Goal: Book appointment/travel/reservation

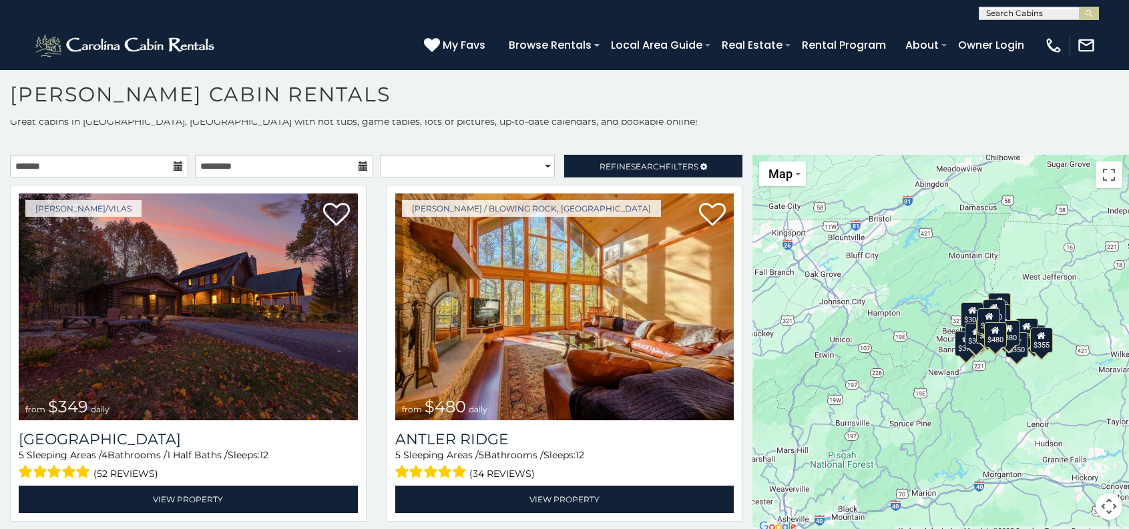
scroll to position [12, 0]
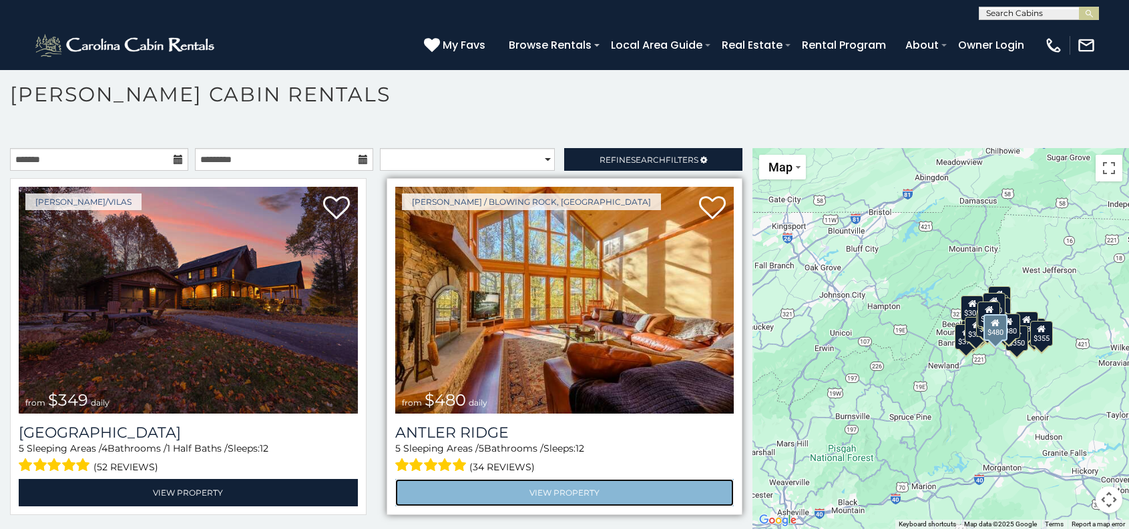
click at [559, 487] on link "View Property" at bounding box center [564, 492] width 339 height 27
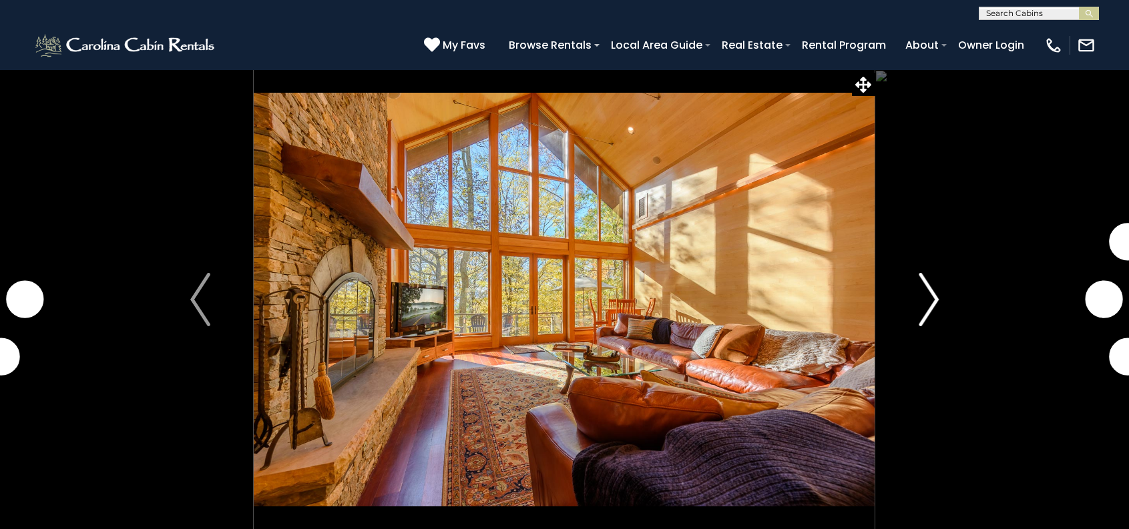
click at [938, 301] on img "Next" at bounding box center [928, 299] width 20 height 53
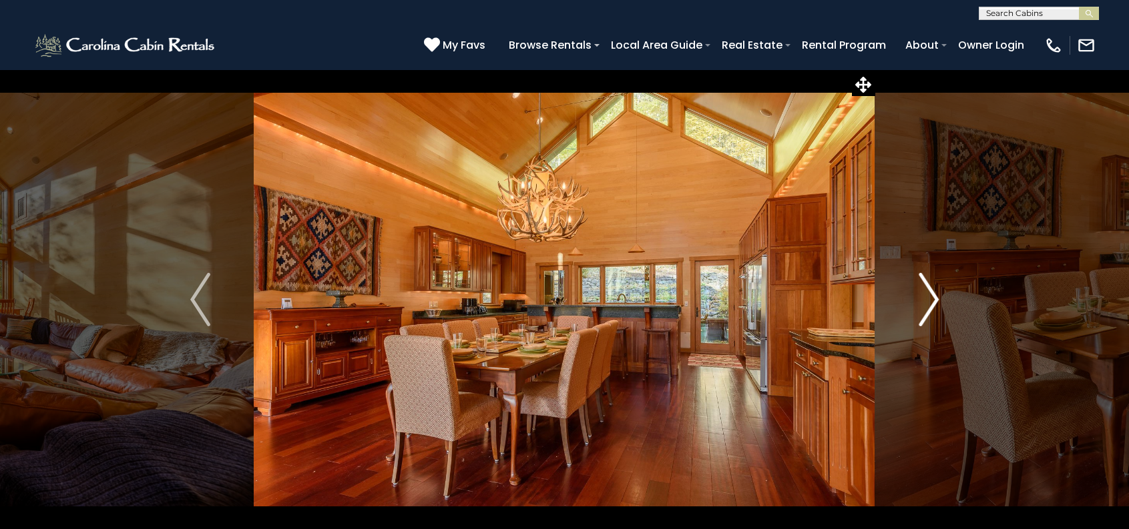
click at [936, 299] on img "Next" at bounding box center [928, 299] width 20 height 53
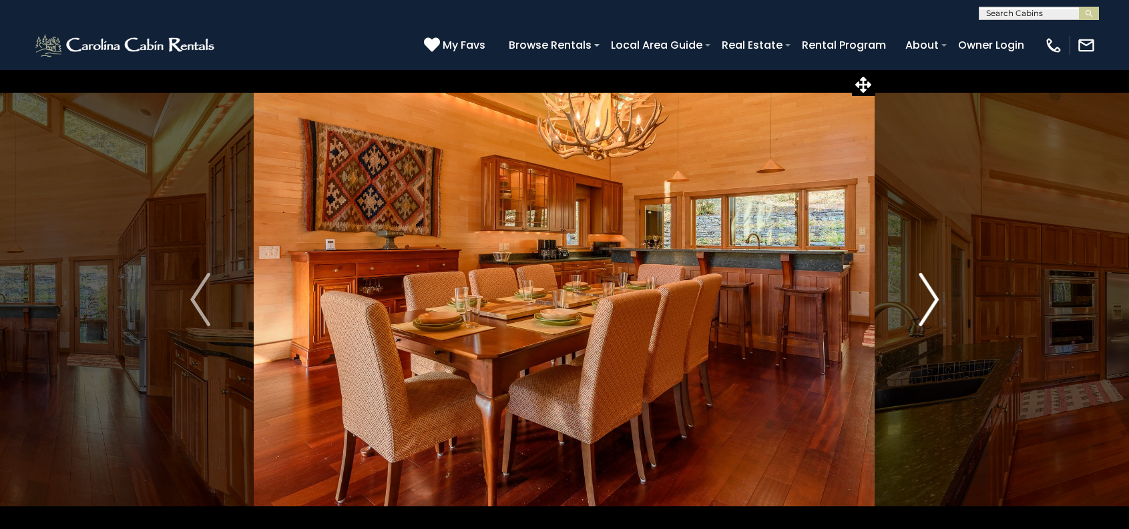
click at [936, 299] on img "Next" at bounding box center [928, 299] width 20 height 53
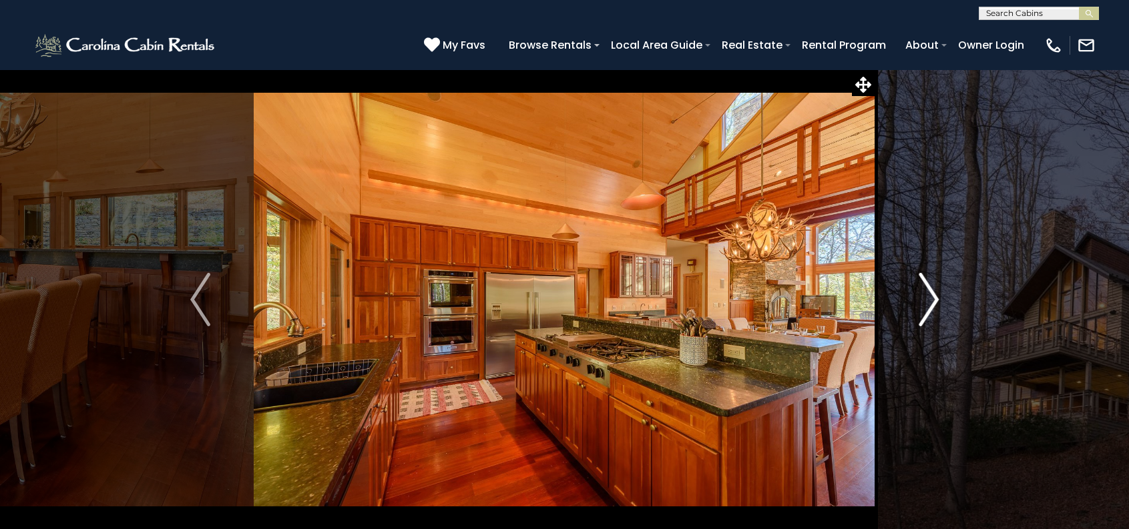
click at [936, 299] on img "Next" at bounding box center [928, 299] width 20 height 53
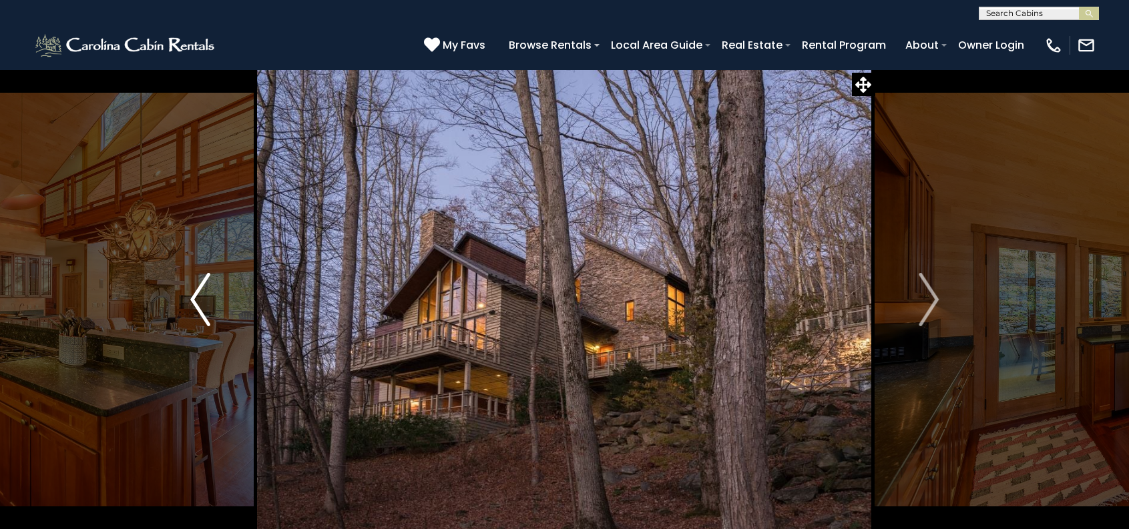
click at [200, 298] on img "Previous" at bounding box center [200, 299] width 20 height 53
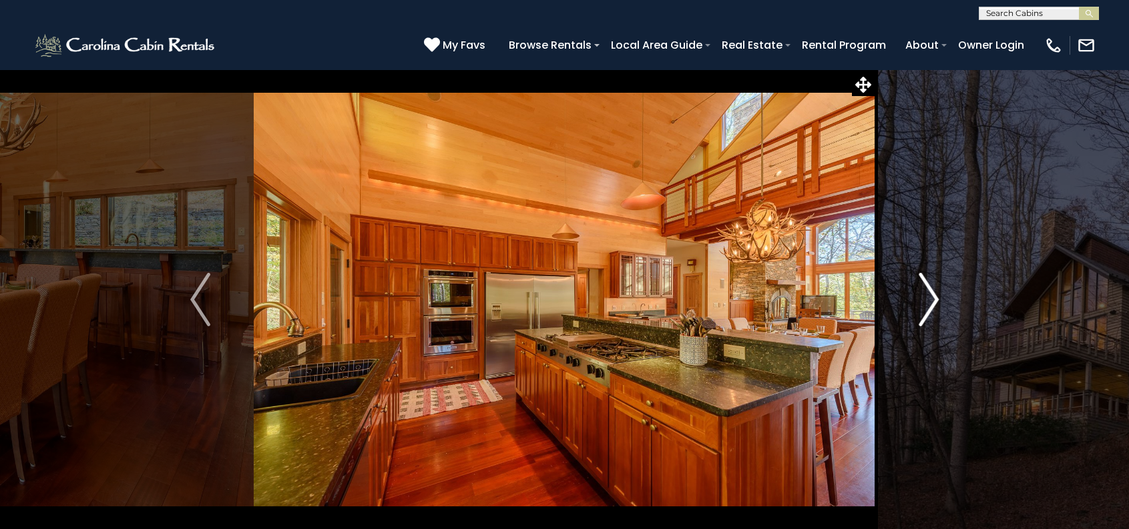
click at [931, 300] on img "Next" at bounding box center [928, 299] width 20 height 53
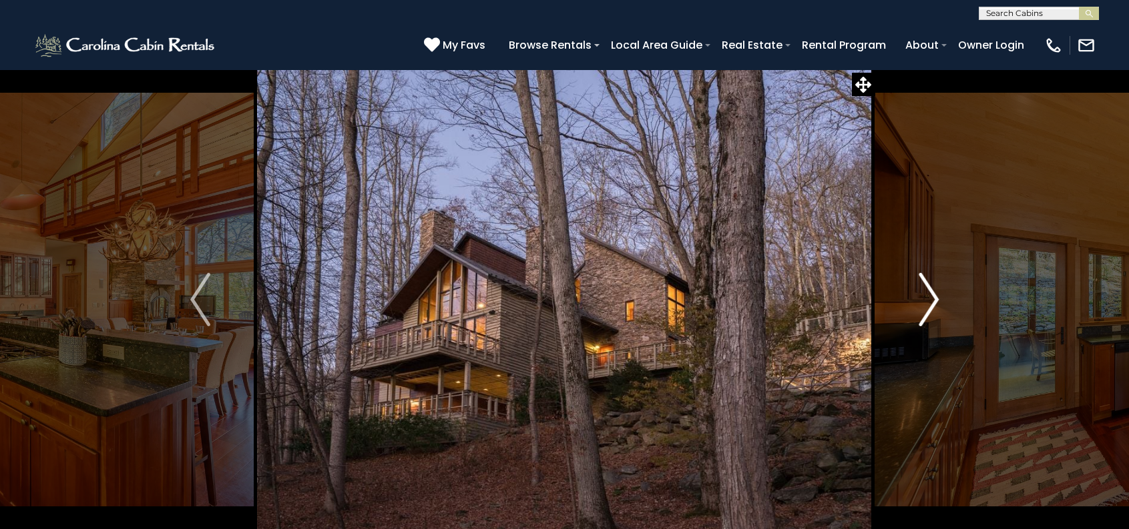
click at [937, 300] on img "Next" at bounding box center [928, 299] width 20 height 53
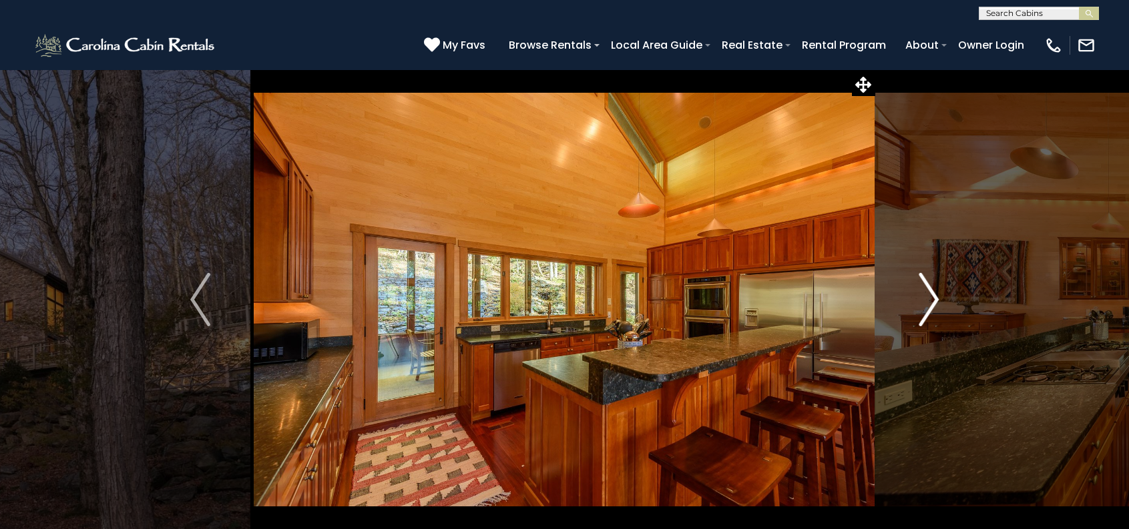
click at [933, 298] on img "Next" at bounding box center [928, 299] width 20 height 53
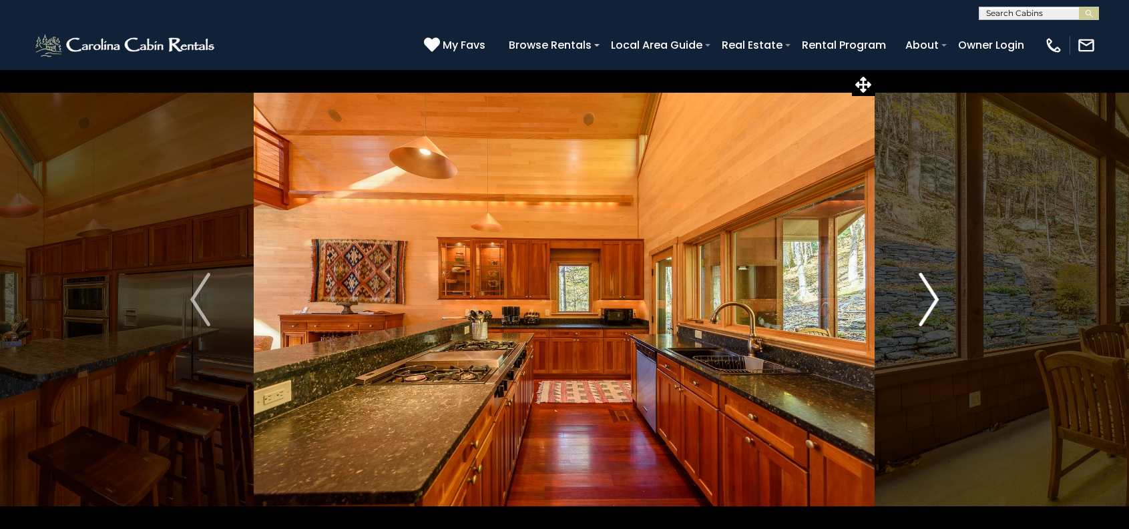
click at [933, 298] on img "Next" at bounding box center [928, 299] width 20 height 53
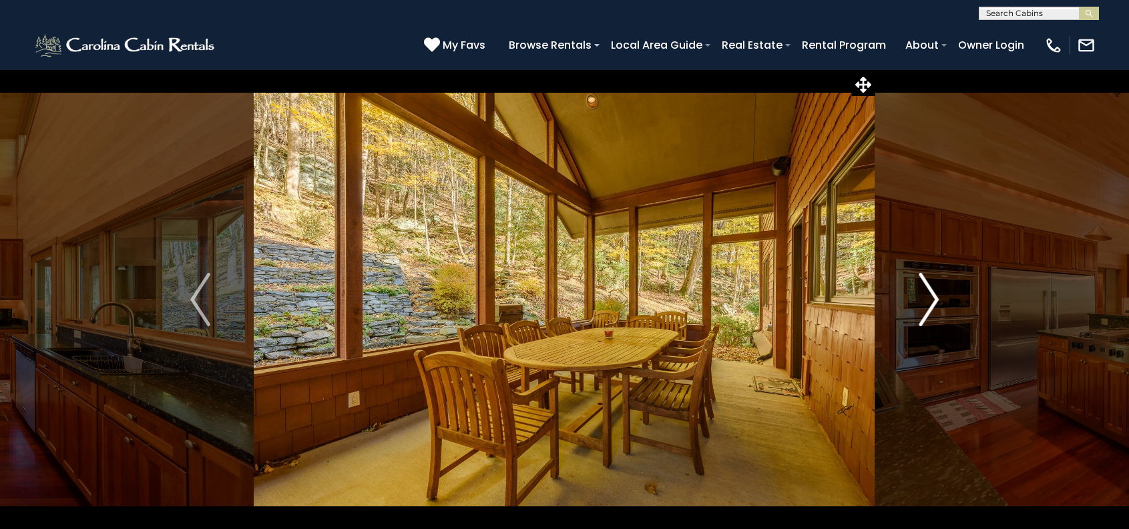
click at [933, 298] on img "Next" at bounding box center [928, 299] width 20 height 53
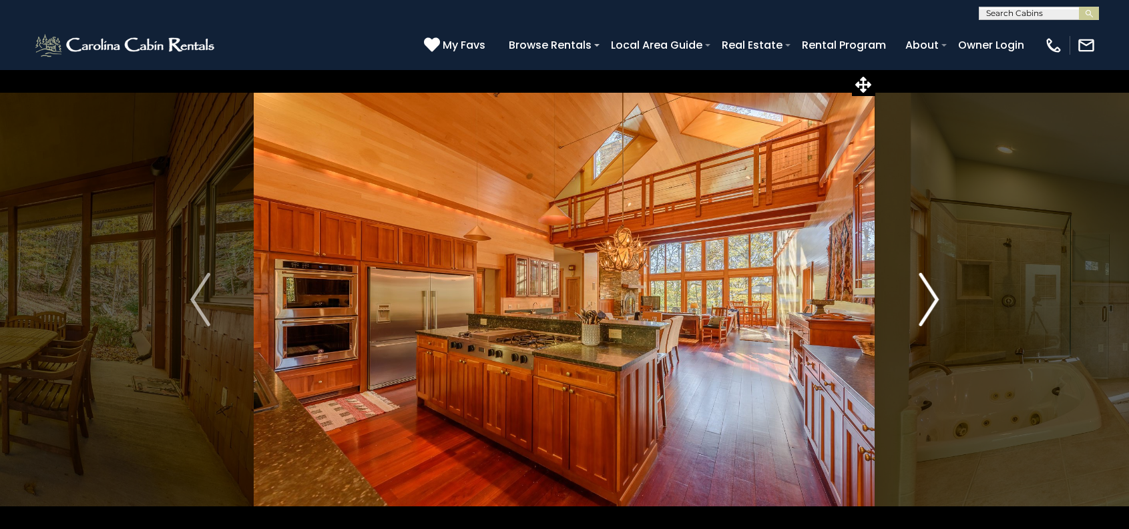
click at [933, 298] on img "Next" at bounding box center [928, 299] width 20 height 53
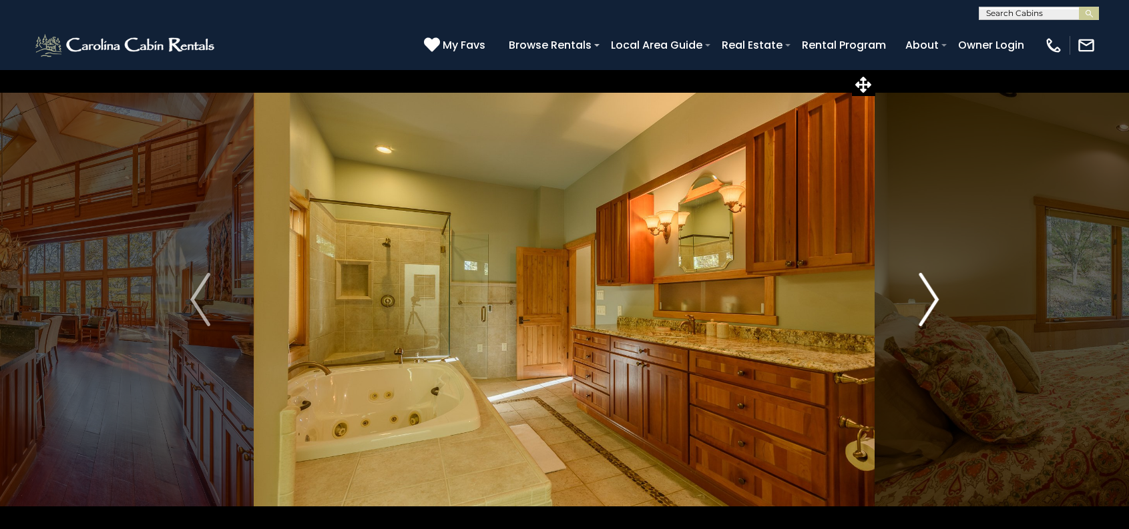
click at [933, 298] on img "Next" at bounding box center [928, 299] width 20 height 53
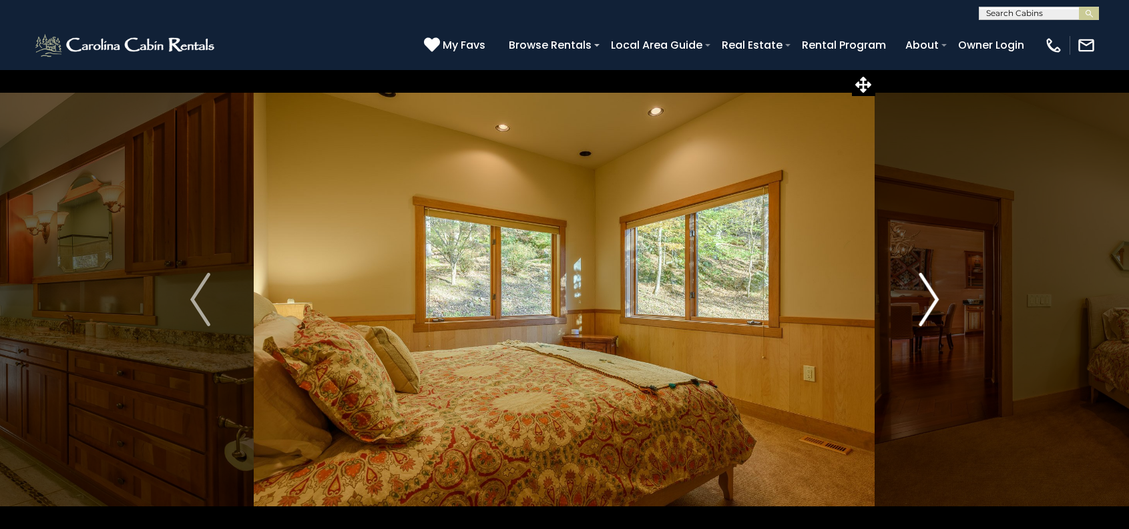
click at [933, 298] on img "Next" at bounding box center [928, 299] width 20 height 53
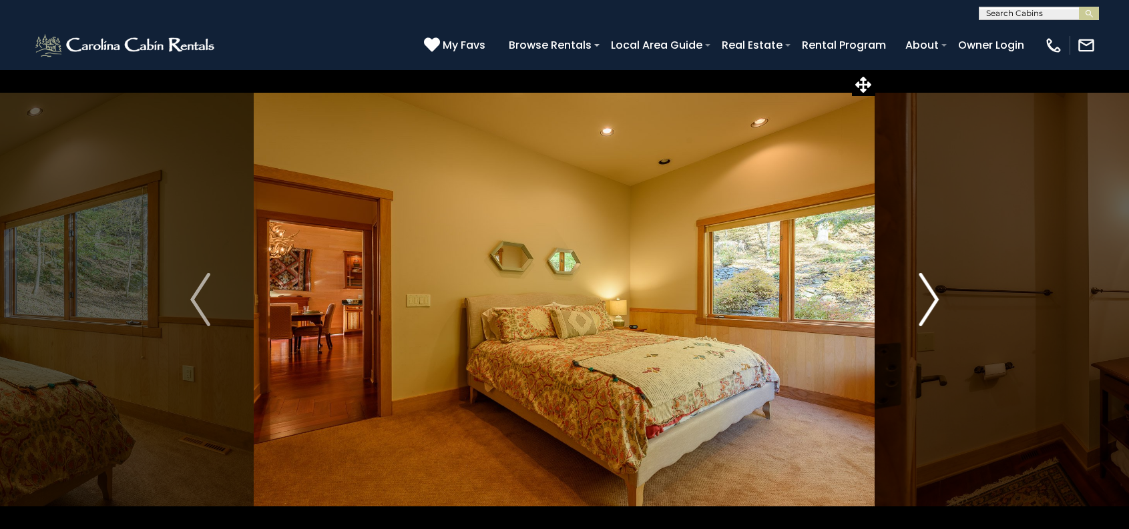
click at [933, 298] on img "Next" at bounding box center [928, 299] width 20 height 53
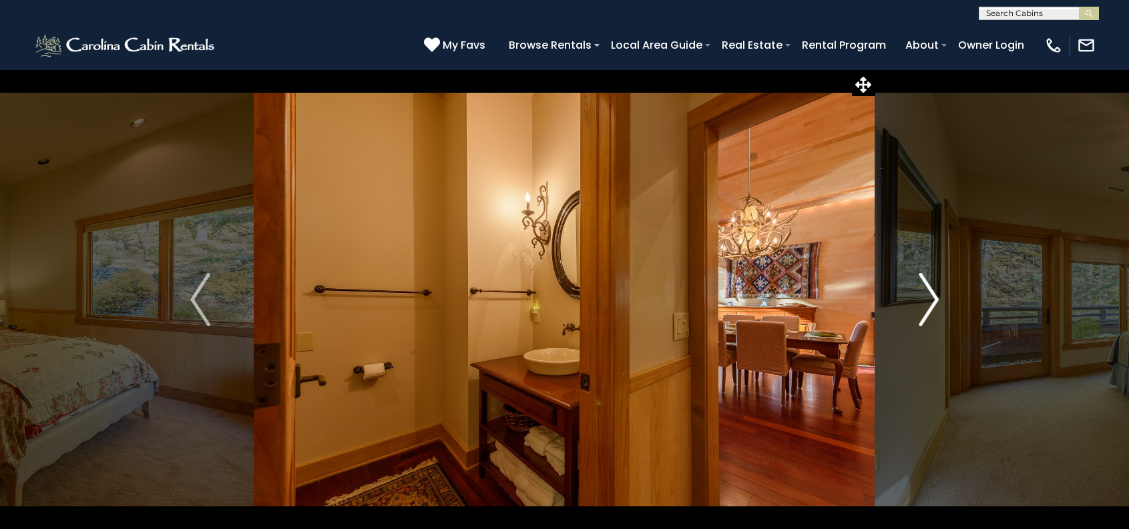
click at [933, 298] on img "Next" at bounding box center [928, 299] width 20 height 53
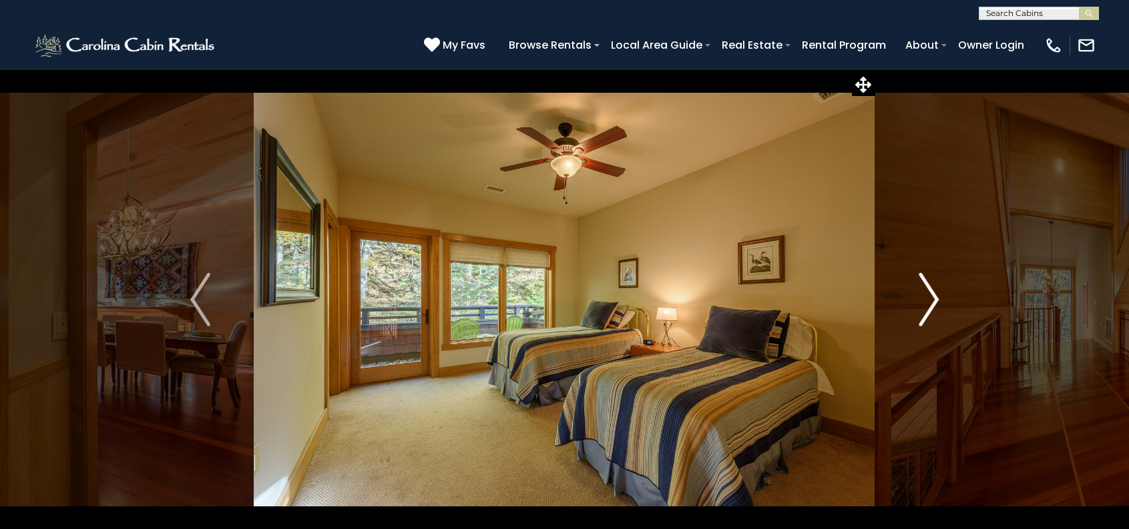
click at [933, 298] on img "Next" at bounding box center [928, 299] width 20 height 53
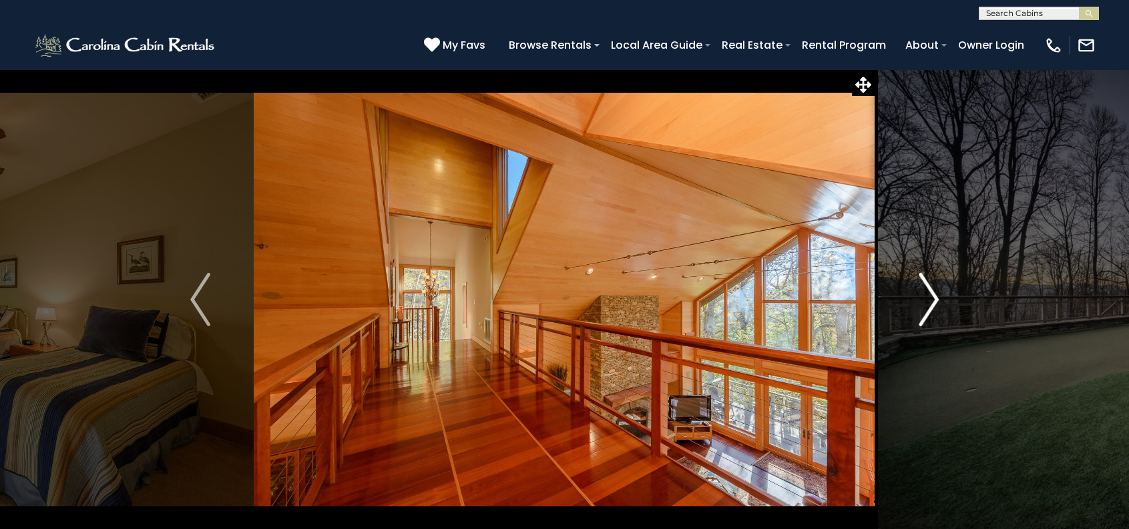
click at [933, 298] on img "Next" at bounding box center [928, 299] width 20 height 53
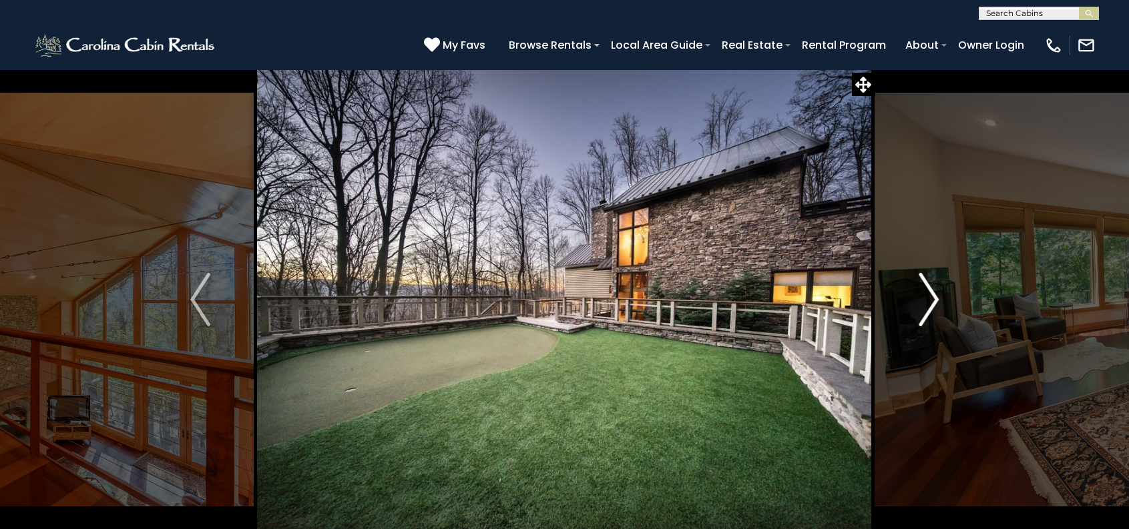
click at [933, 298] on img "Next" at bounding box center [928, 299] width 20 height 53
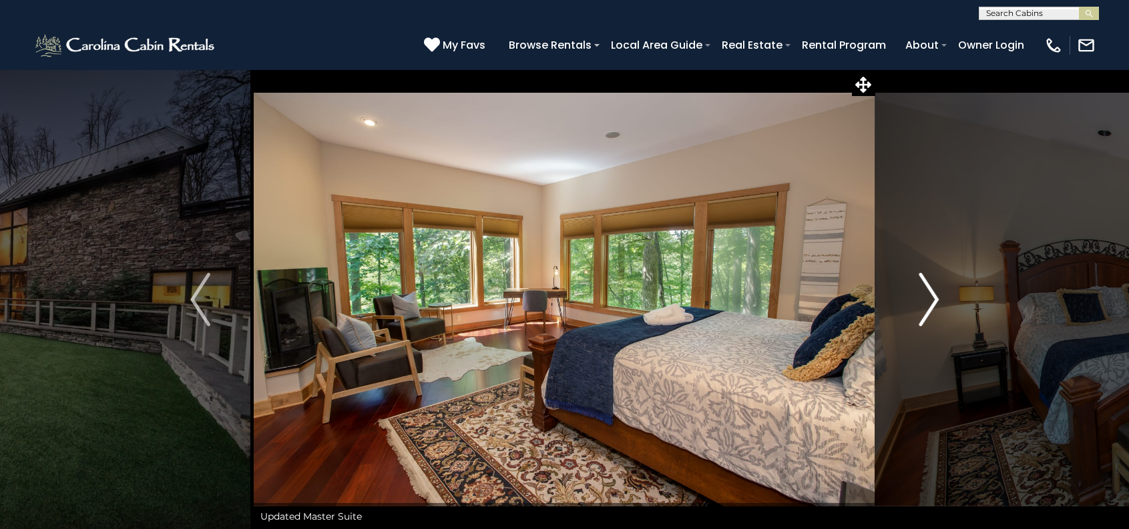
click at [933, 298] on img "Next" at bounding box center [928, 299] width 20 height 53
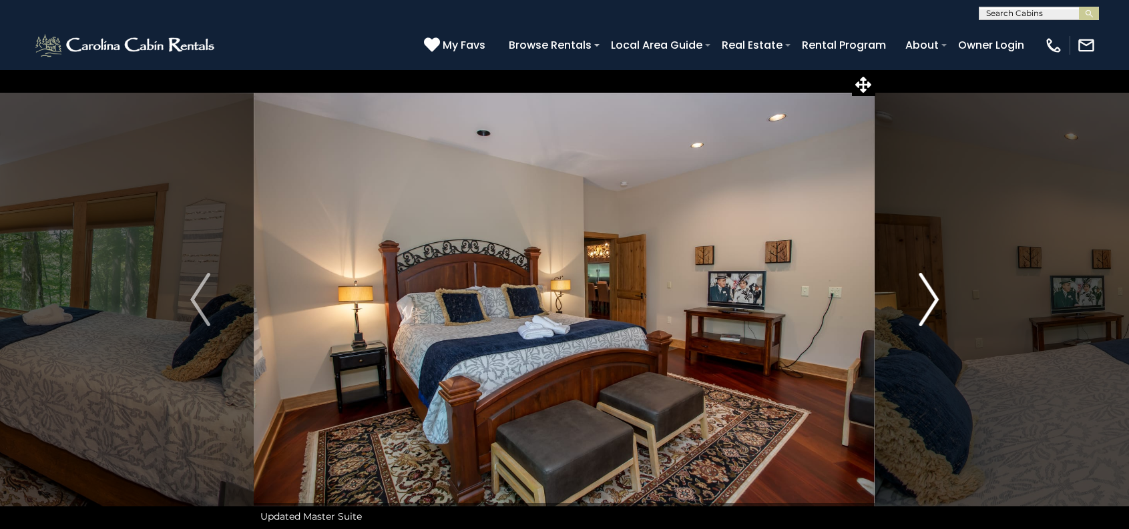
click at [933, 298] on img "Next" at bounding box center [928, 299] width 20 height 53
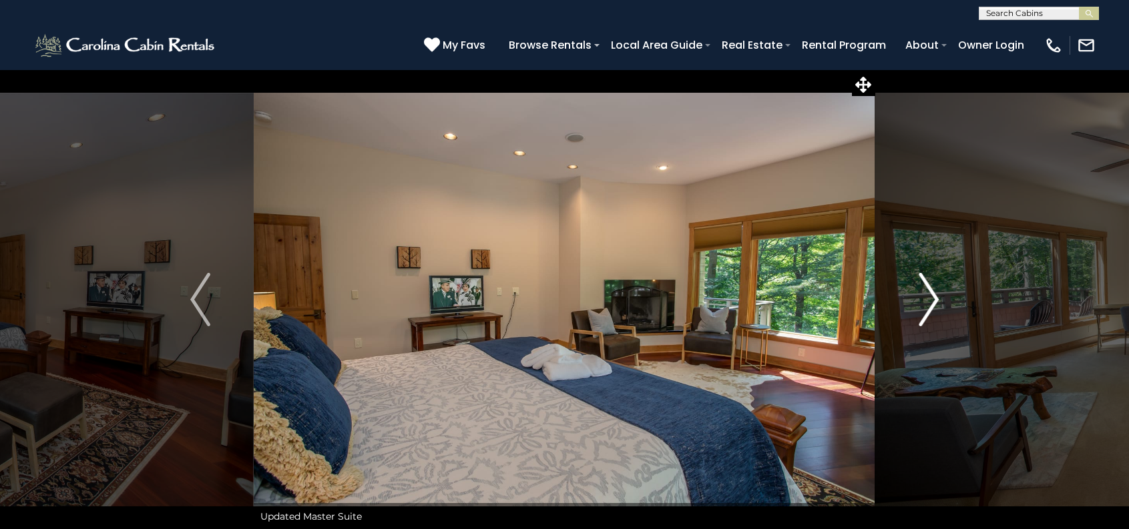
click at [933, 298] on img "Next" at bounding box center [928, 299] width 20 height 53
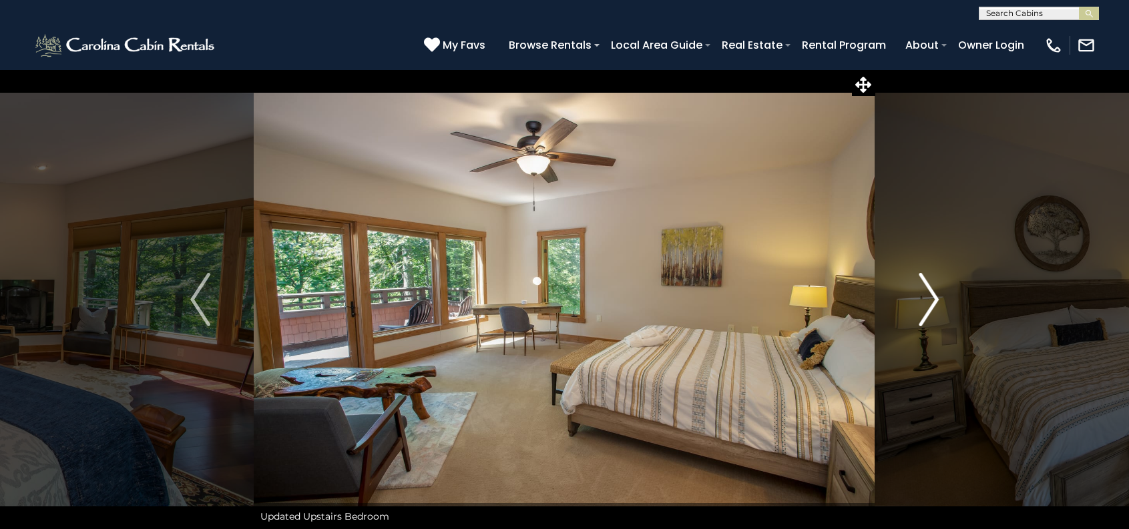
click at [933, 298] on img "Next" at bounding box center [928, 299] width 20 height 53
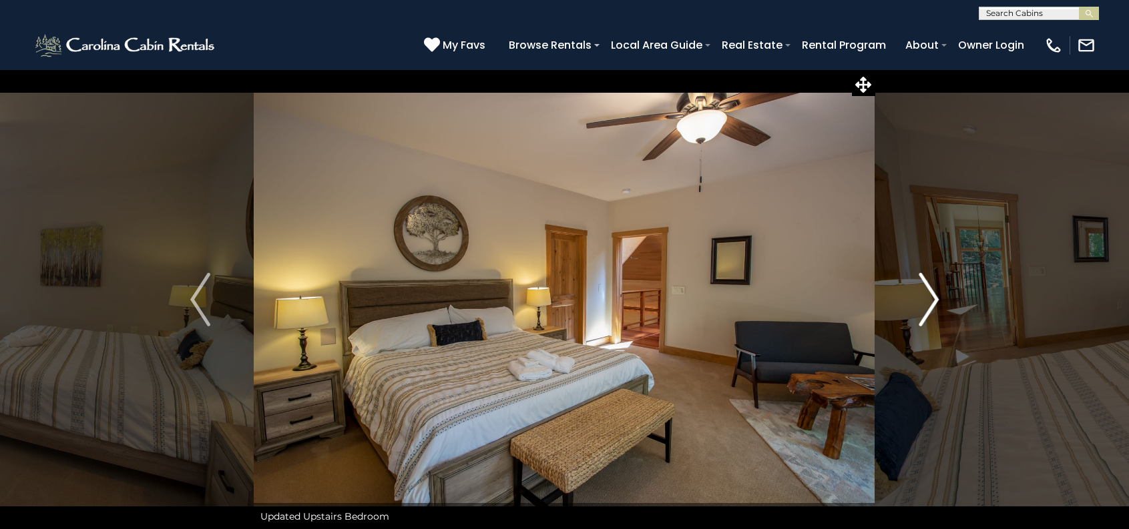
click at [933, 298] on img "Next" at bounding box center [928, 299] width 20 height 53
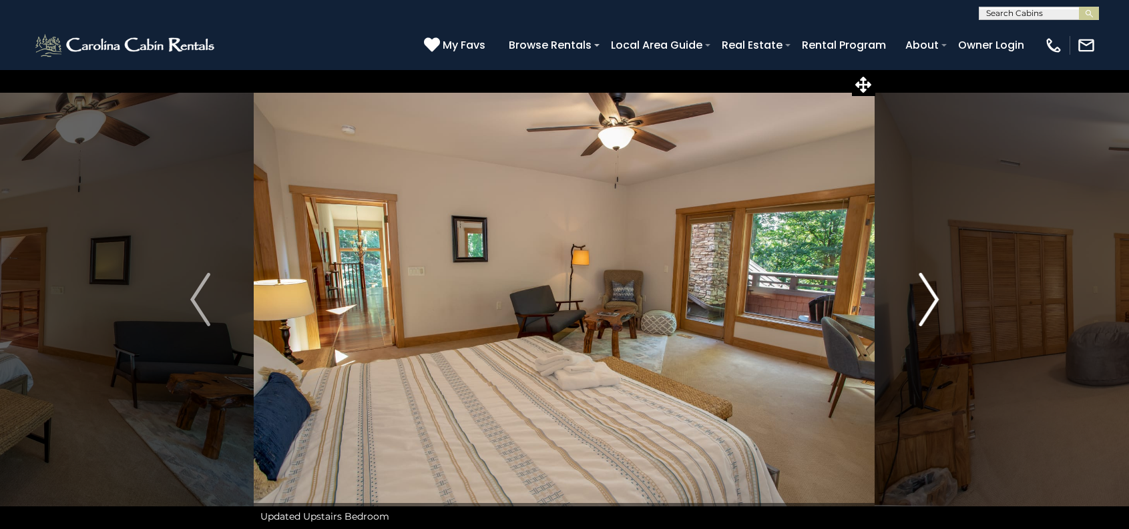
click at [933, 298] on img "Next" at bounding box center [928, 299] width 20 height 53
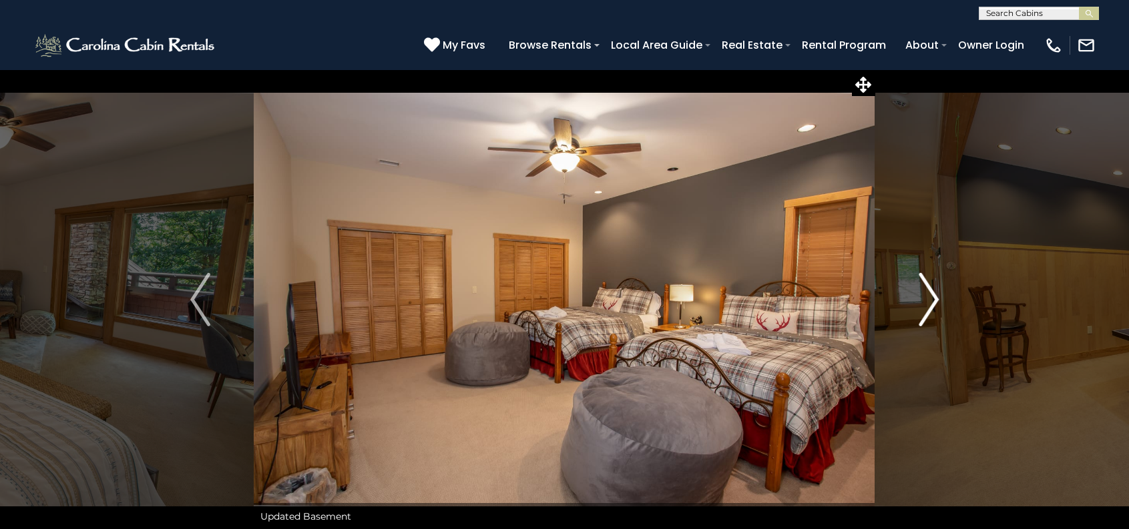
click at [933, 298] on img "Next" at bounding box center [928, 299] width 20 height 53
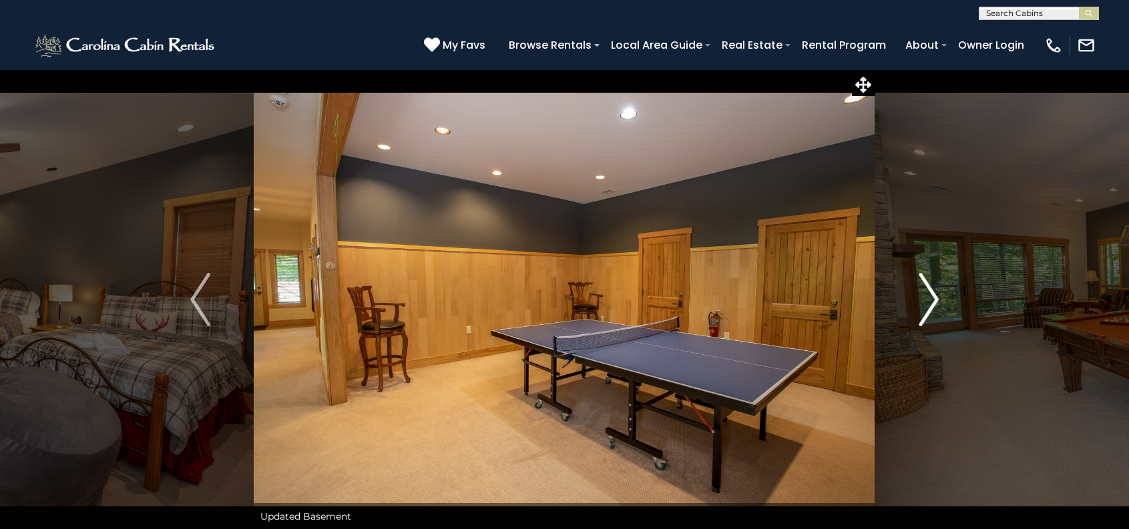
click at [933, 298] on img "Next" at bounding box center [928, 299] width 20 height 53
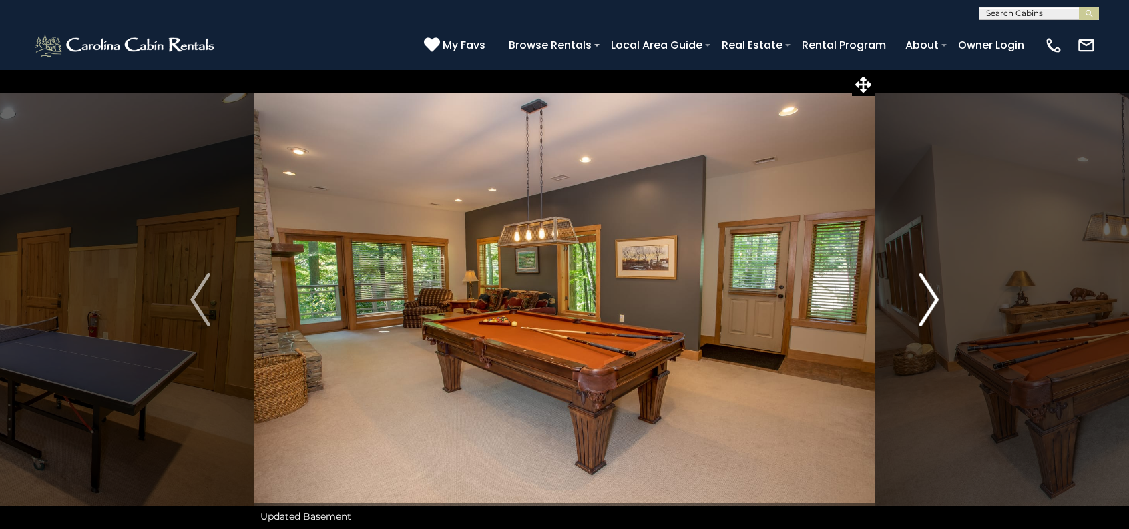
click at [933, 298] on img "Next" at bounding box center [928, 299] width 20 height 53
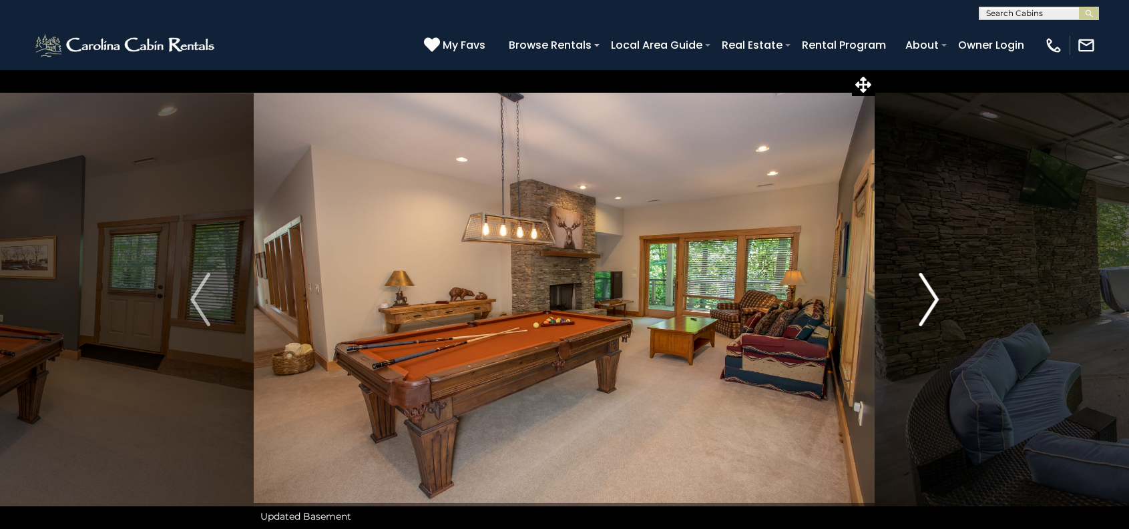
click at [933, 298] on img "Next" at bounding box center [928, 299] width 20 height 53
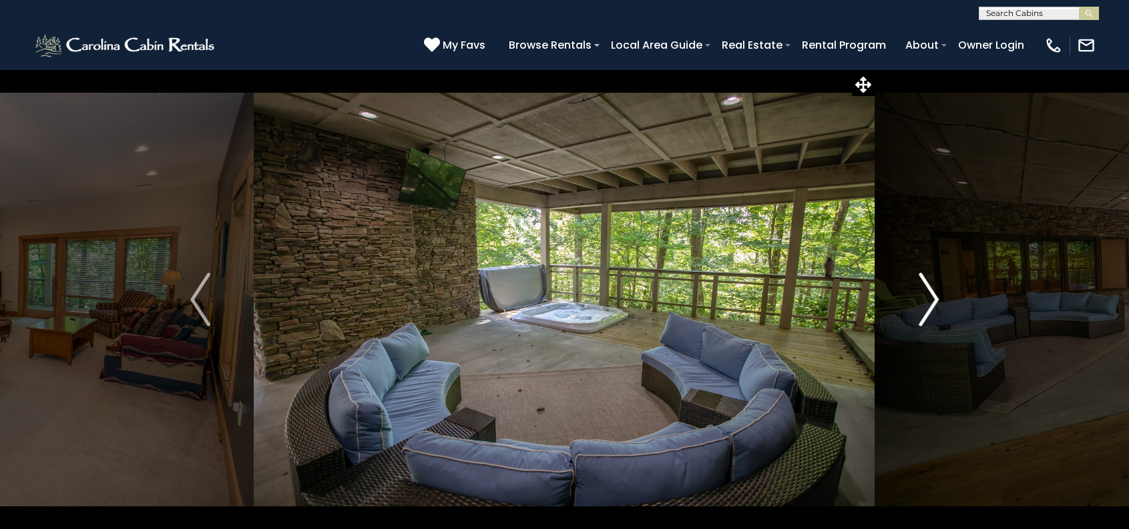
click at [929, 296] on img "Next" at bounding box center [928, 299] width 20 height 53
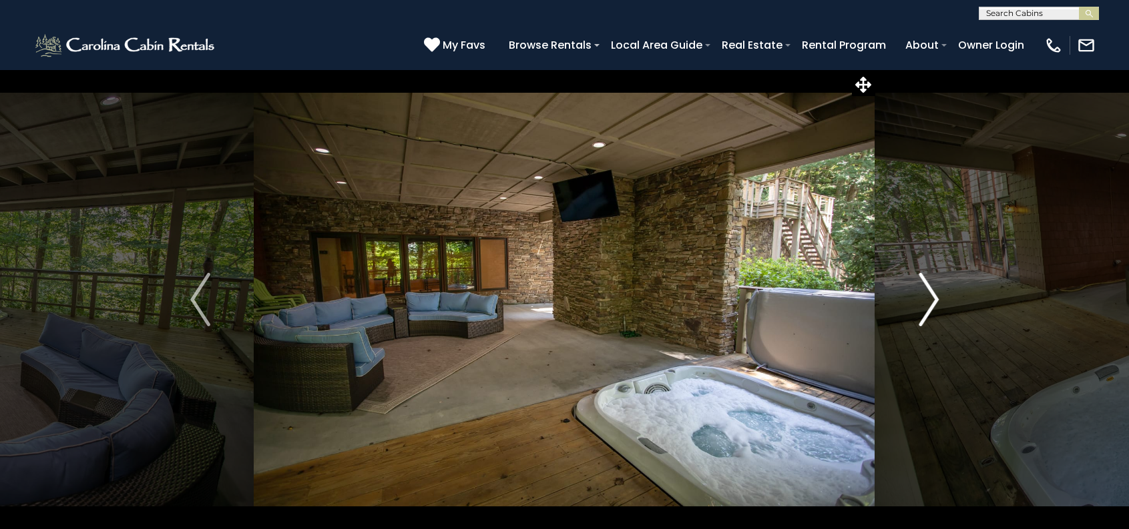
click at [929, 295] on img "Next" at bounding box center [928, 299] width 20 height 53
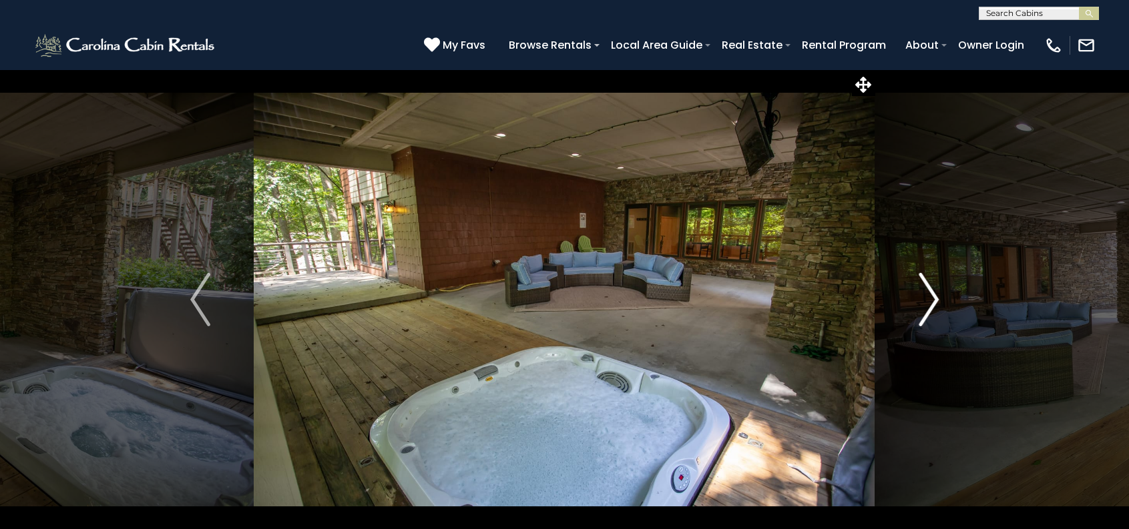
click at [929, 295] on img "Next" at bounding box center [928, 299] width 20 height 53
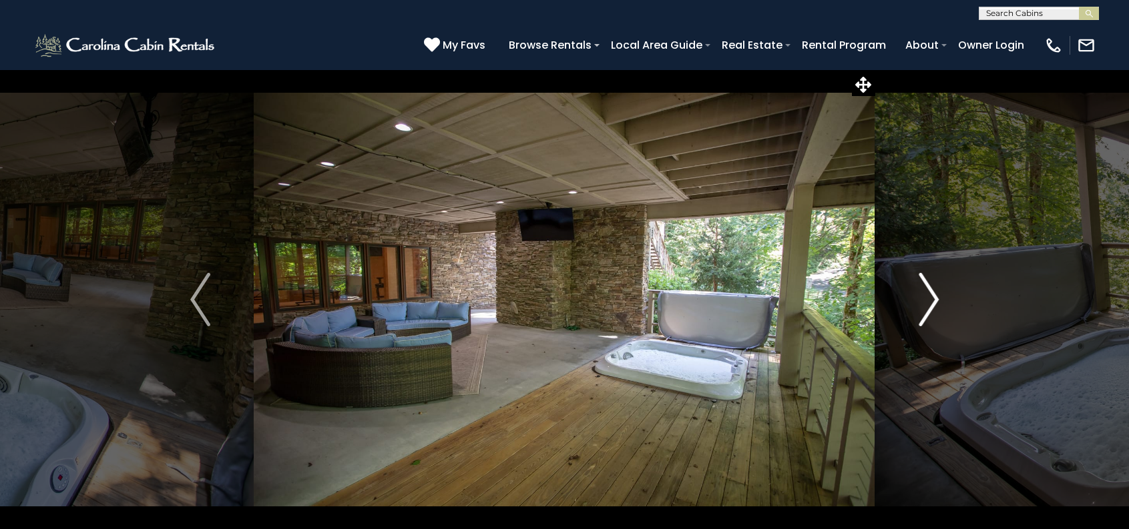
click at [929, 295] on img "Next" at bounding box center [928, 299] width 20 height 53
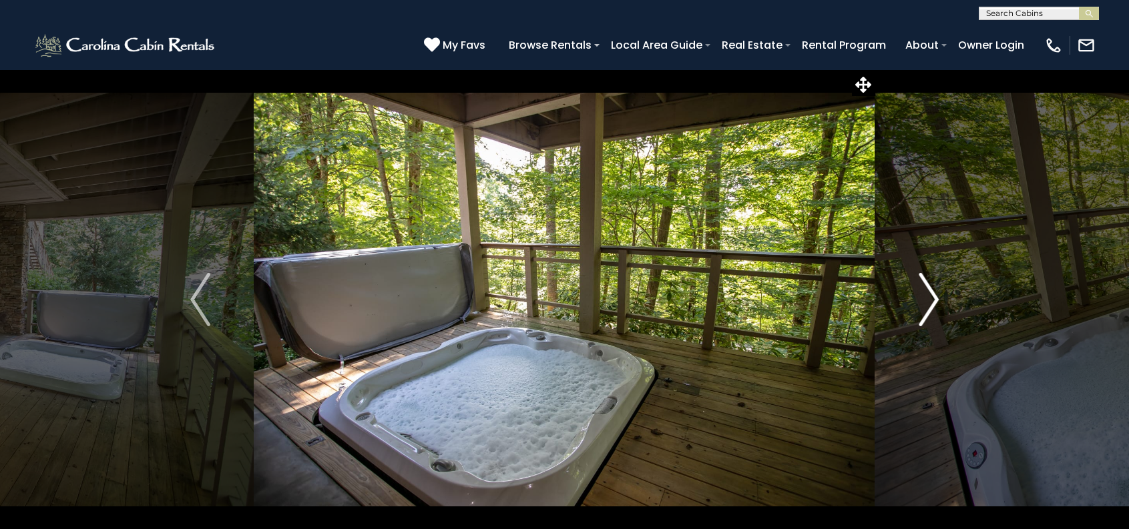
click at [929, 295] on img "Next" at bounding box center [928, 299] width 20 height 53
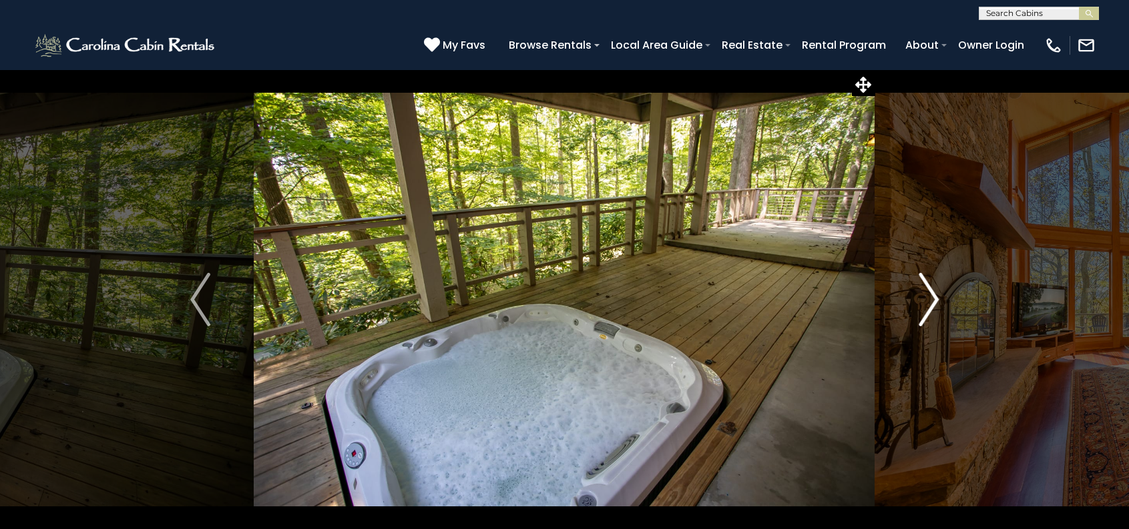
click at [929, 295] on img "Next" at bounding box center [928, 299] width 20 height 53
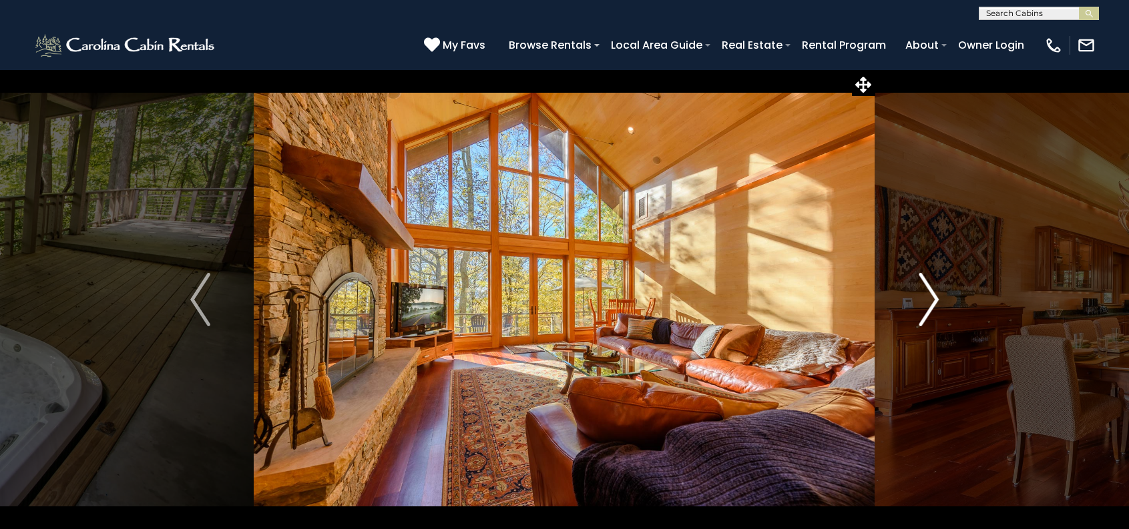
click at [929, 295] on img "Next" at bounding box center [928, 299] width 20 height 53
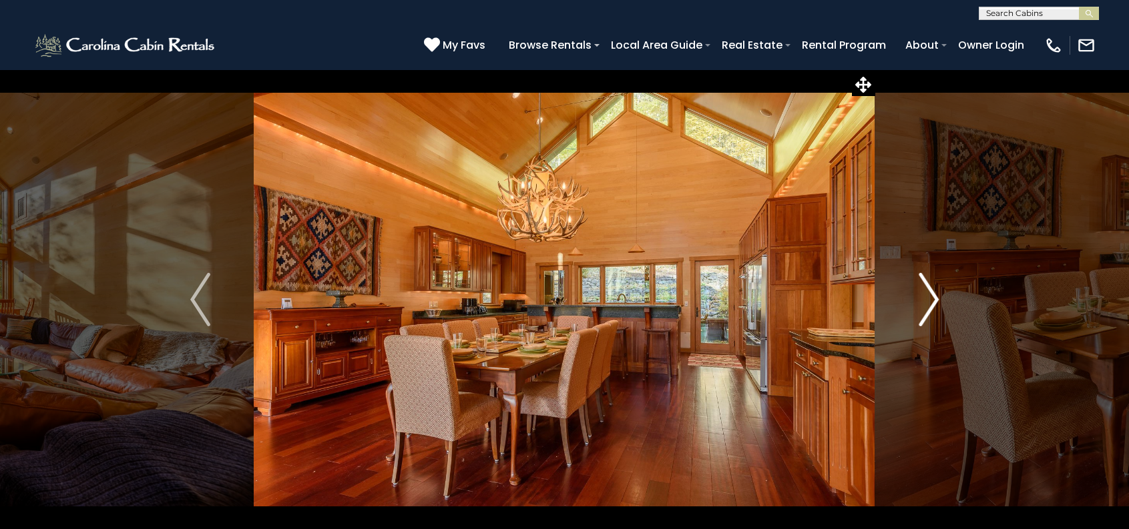
click at [929, 295] on img "Next" at bounding box center [928, 299] width 20 height 53
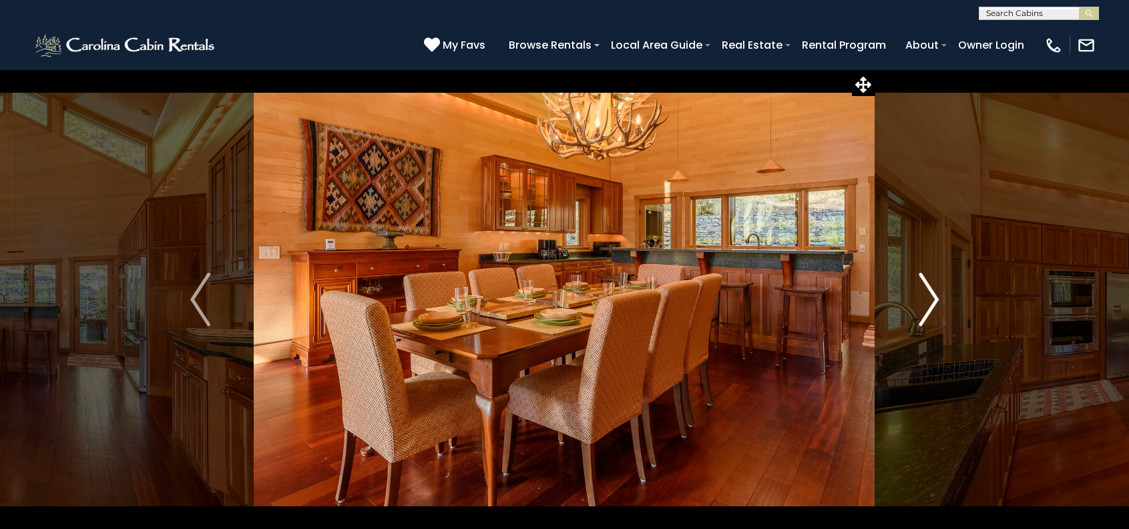
click at [929, 295] on img "Next" at bounding box center [928, 299] width 20 height 53
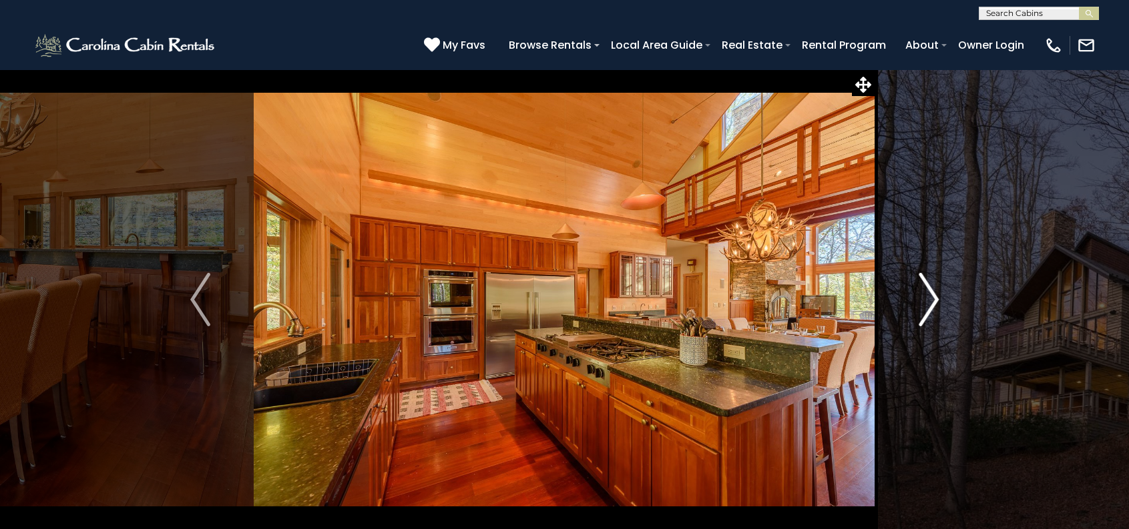
click at [929, 295] on img "Next" at bounding box center [928, 299] width 20 height 53
